Goal: Navigation & Orientation: Find specific page/section

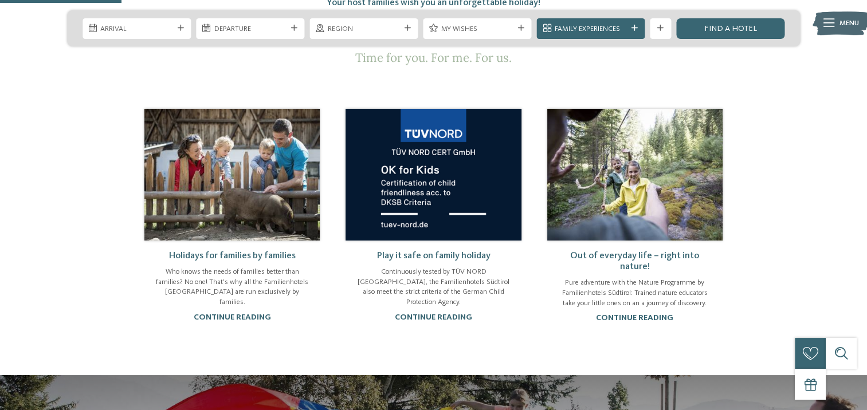
scroll to position [660, 0]
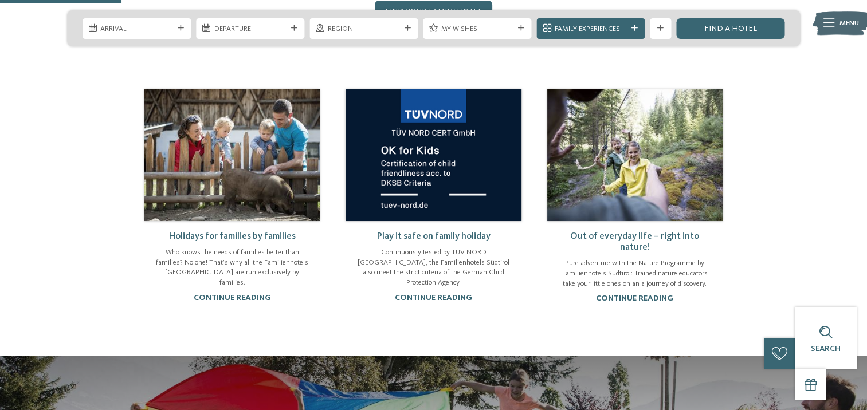
click at [242, 155] on img at bounding box center [231, 154] width 175 height 131
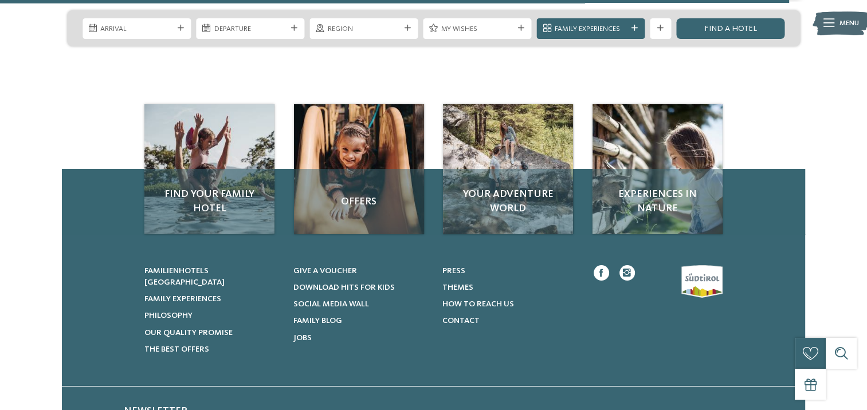
scroll to position [1731, 0]
click at [196, 267] on span "Familienhotels [GEOGRAPHIC_DATA]" at bounding box center [184, 276] width 80 height 19
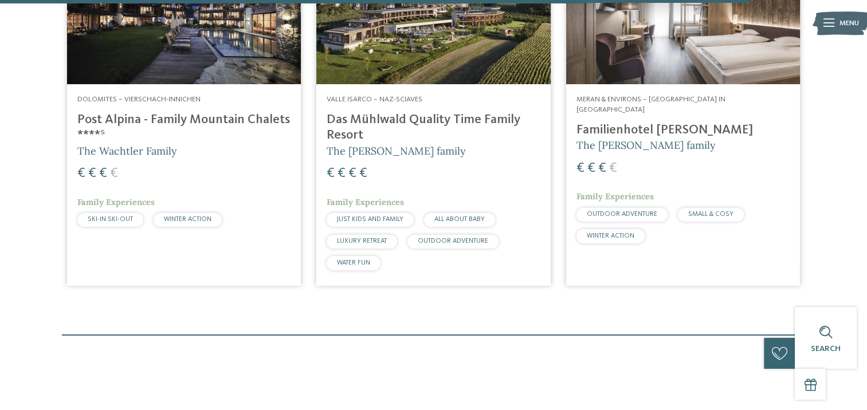
scroll to position [3044, 0]
